Goal: Task Accomplishment & Management: Complete application form

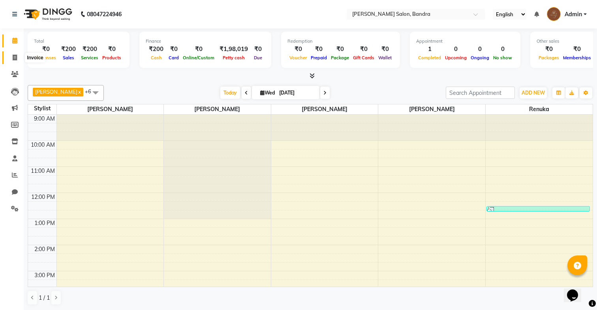
scroll to position [177, 0]
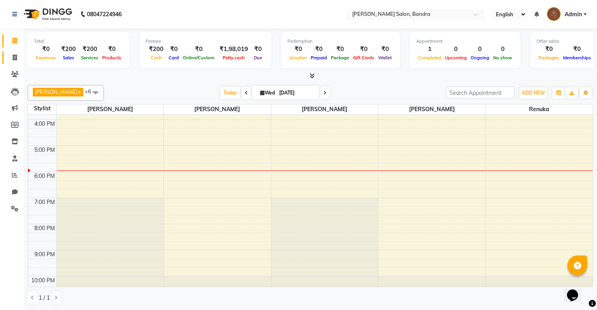
click at [11, 53] on link "Invoice" at bounding box center [11, 57] width 19 height 13
select select "7894"
select select "service"
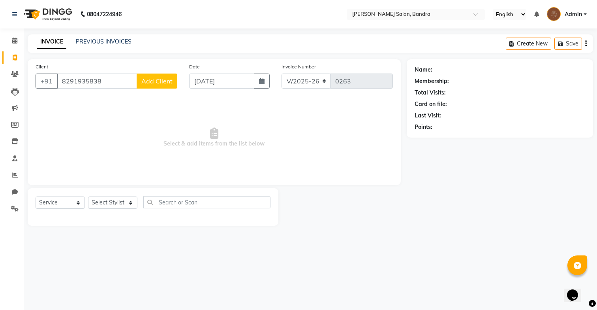
type input "8291935838"
click at [162, 79] on span "Add Client" at bounding box center [156, 81] width 31 height 8
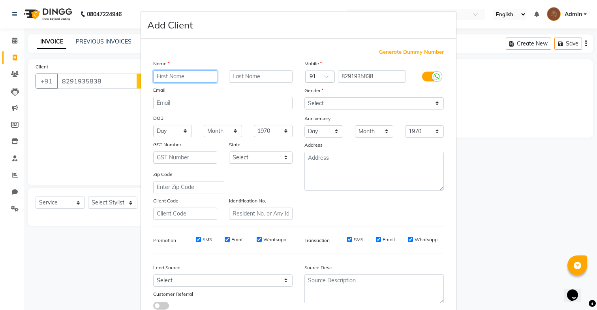
paste input "Leonie"
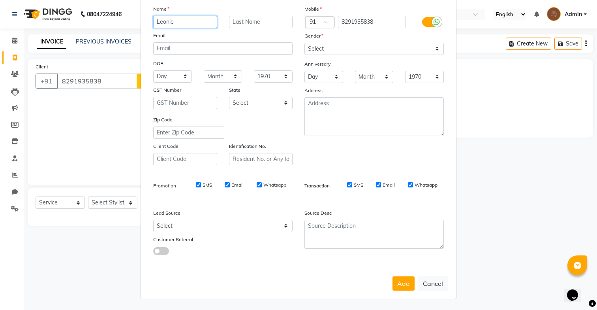
type input "Leonie"
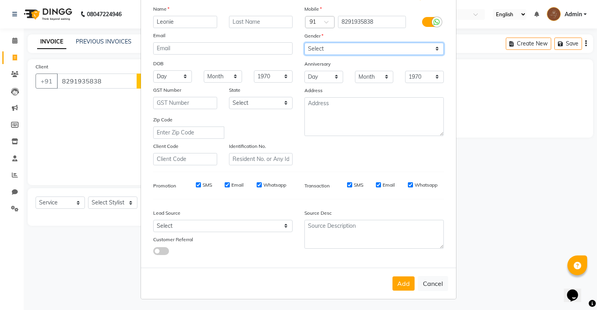
click at [342, 53] on select "Select [DEMOGRAPHIC_DATA] [DEMOGRAPHIC_DATA] Other Prefer Not To Say" at bounding box center [374, 49] width 139 height 12
select select "[DEMOGRAPHIC_DATA]"
click at [305, 43] on select "Select [DEMOGRAPHIC_DATA] [DEMOGRAPHIC_DATA] Other Prefer Not To Say" at bounding box center [374, 49] width 139 height 12
click at [403, 282] on button "Add" at bounding box center [404, 283] width 22 height 14
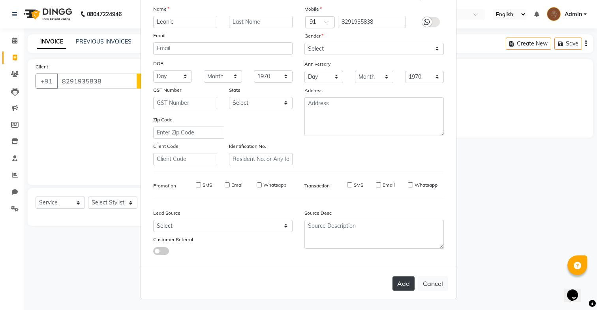
select select
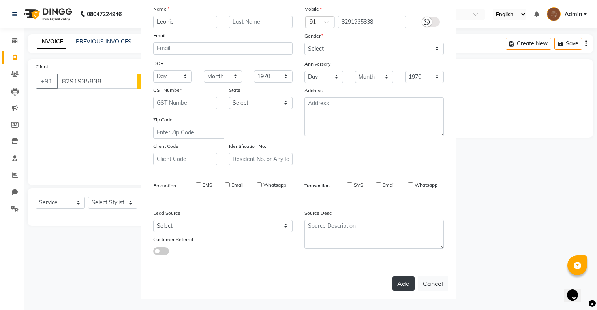
select select
checkbox input "false"
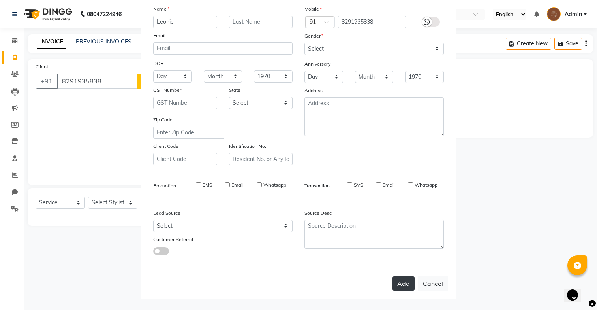
checkbox input "false"
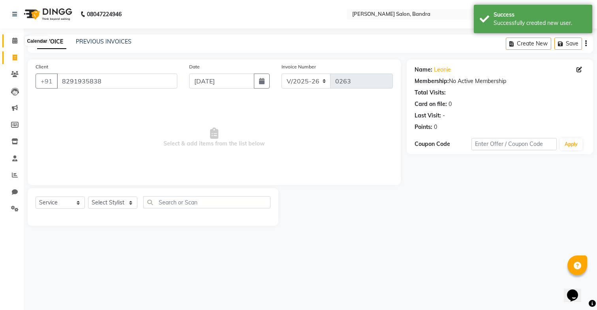
click at [13, 39] on icon at bounding box center [14, 41] width 5 height 6
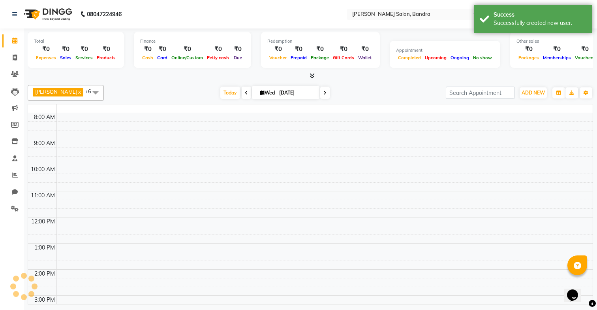
scroll to position [177, 0]
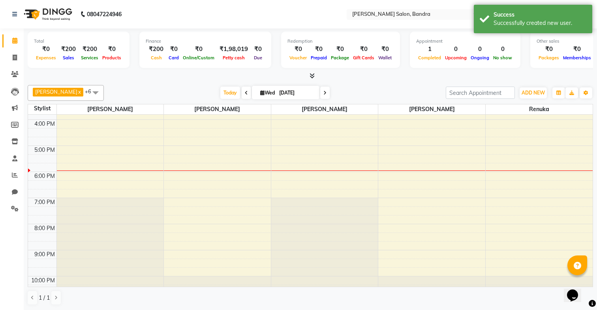
click at [318, 100] on div "[PERSON_NAME] x Shamal x [PERSON_NAME] x Sana x Shivansh x Renuka x [PERSON_NAM…" at bounding box center [311, 93] width 566 height 16
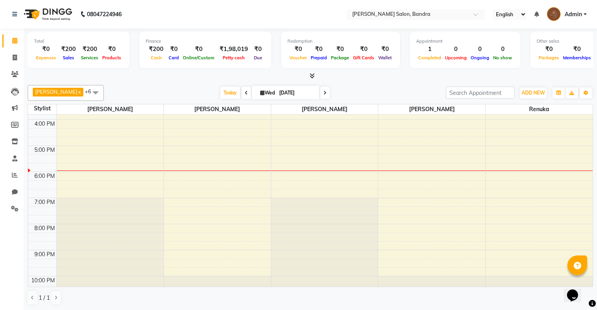
click at [318, 100] on div "[PERSON_NAME] x Shamal x [PERSON_NAME] x Sana x Shivansh x Renuka x [PERSON_NAM…" at bounding box center [311, 93] width 566 height 16
click at [323, 92] on icon at bounding box center [324, 92] width 3 height 5
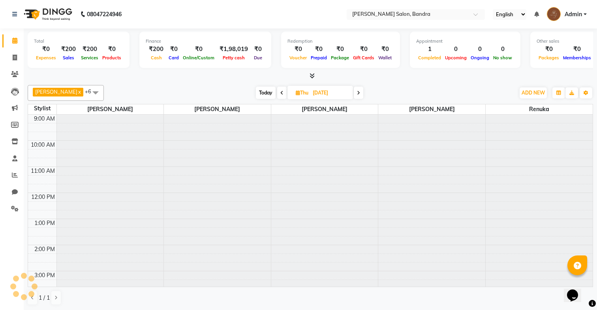
scroll to position [192, 0]
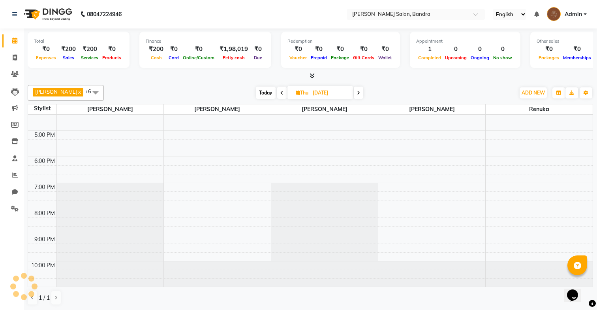
click at [354, 93] on span at bounding box center [358, 92] width 9 height 12
click at [356, 93] on icon at bounding box center [357, 92] width 3 height 5
type input "[DATE]"
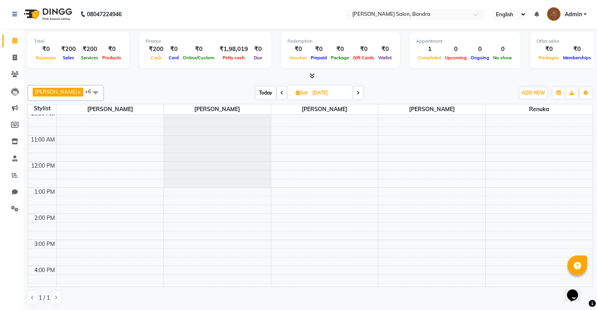
scroll to position [0, 0]
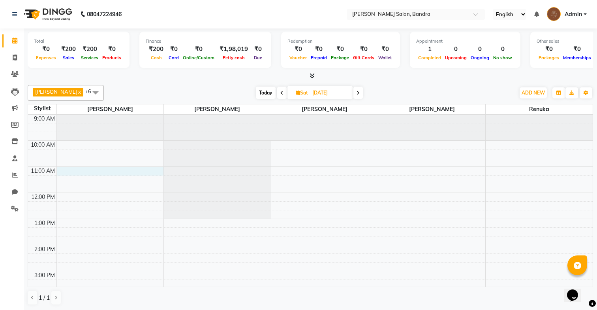
click at [146, 170] on div "9:00 AM 10:00 AM 11:00 AM 12:00 PM 1:00 PM 2:00 PM 3:00 PM 4:00 PM 5:00 PM 6:00…" at bounding box center [310, 297] width 565 height 365
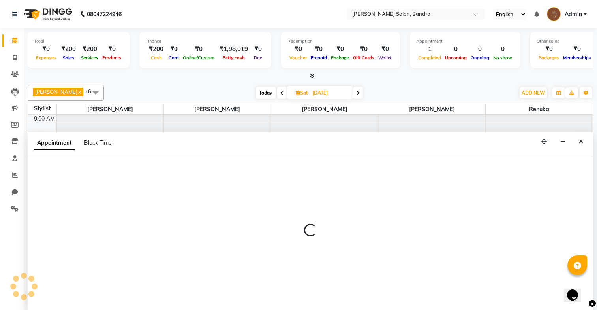
scroll to position [0, 0]
select select "70710"
select select "660"
select select "tentative"
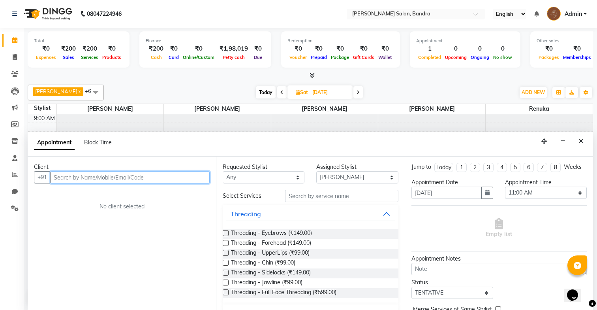
paste input "Leonie"
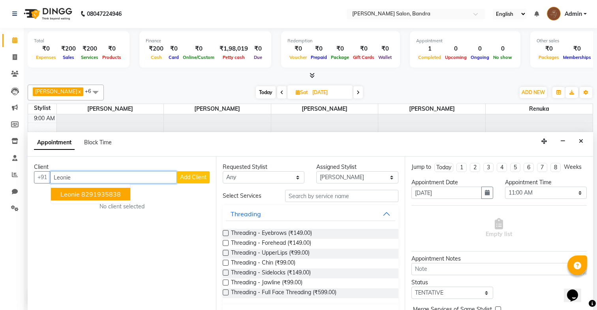
click at [104, 197] on ngb-highlight "8291935838" at bounding box center [100, 194] width 39 height 8
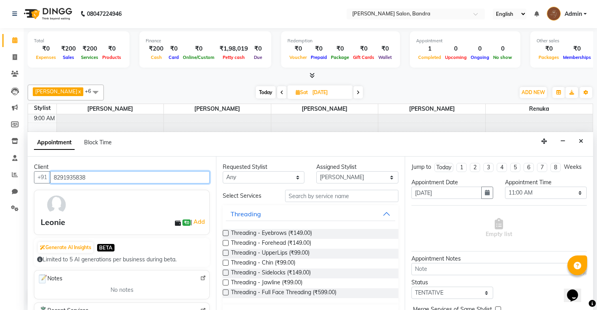
type input "8291935838"
